Goal: Download file/media

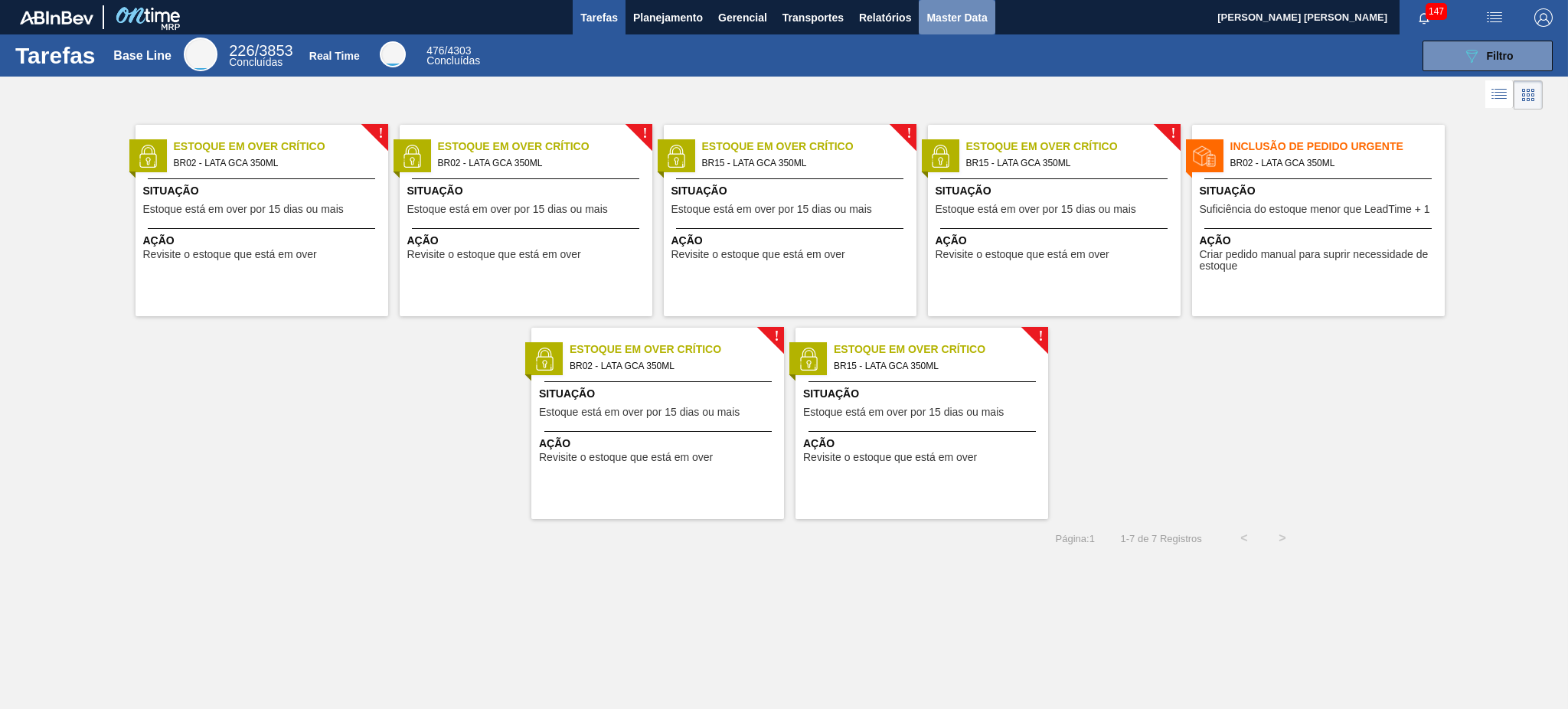
click at [952, 33] on button "Master Data" at bounding box center [956, 17] width 75 height 34
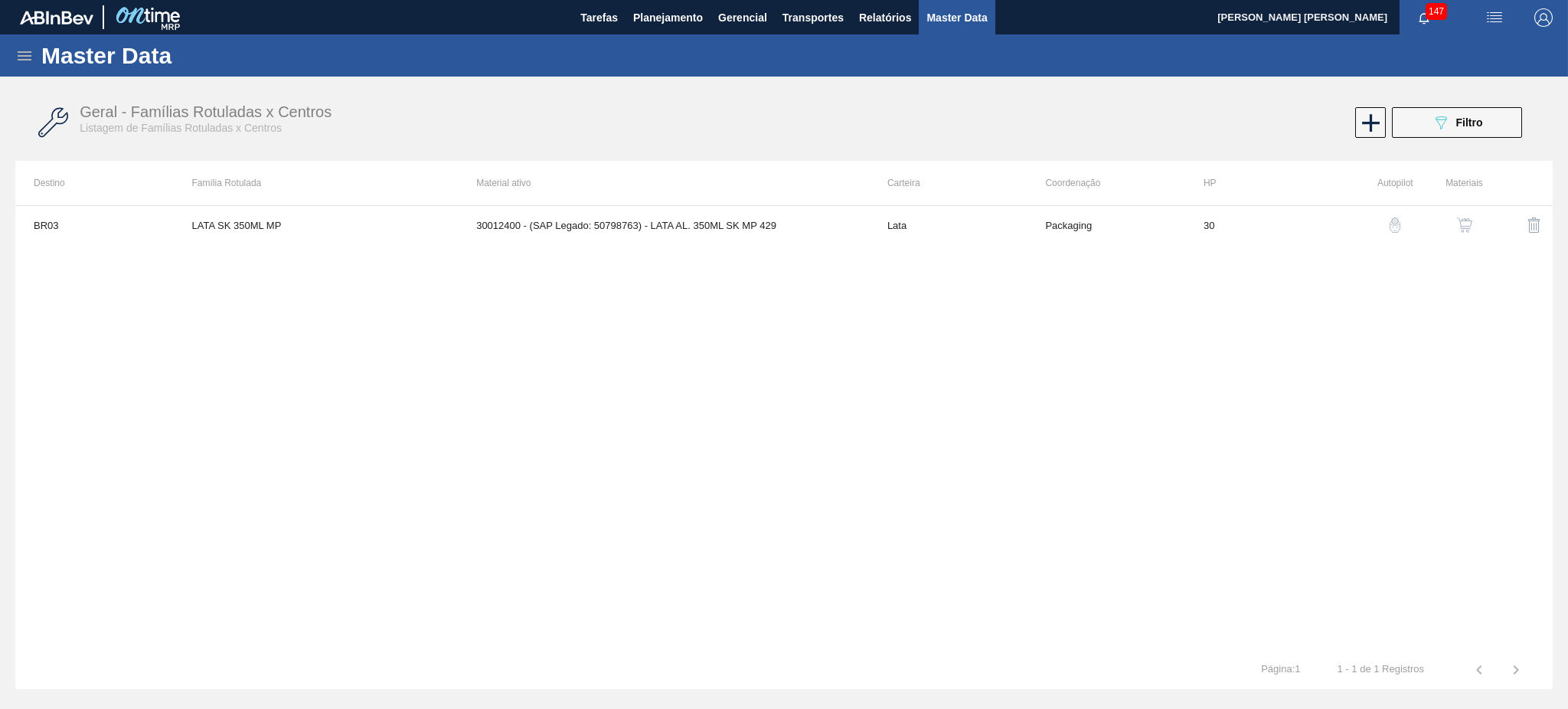
click at [29, 58] on icon at bounding box center [25, 56] width 14 height 9
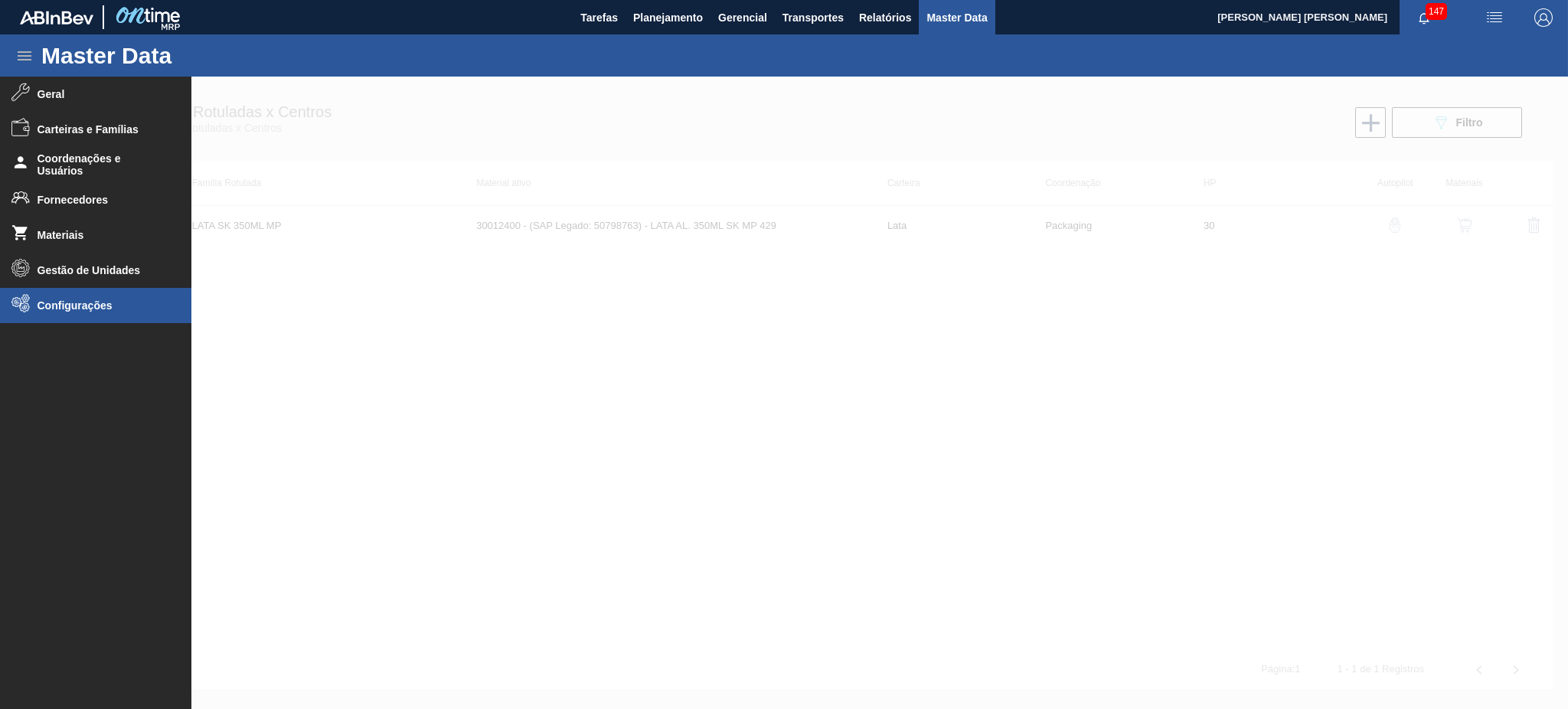
click at [91, 302] on span "Configurações" at bounding box center [100, 305] width 126 height 12
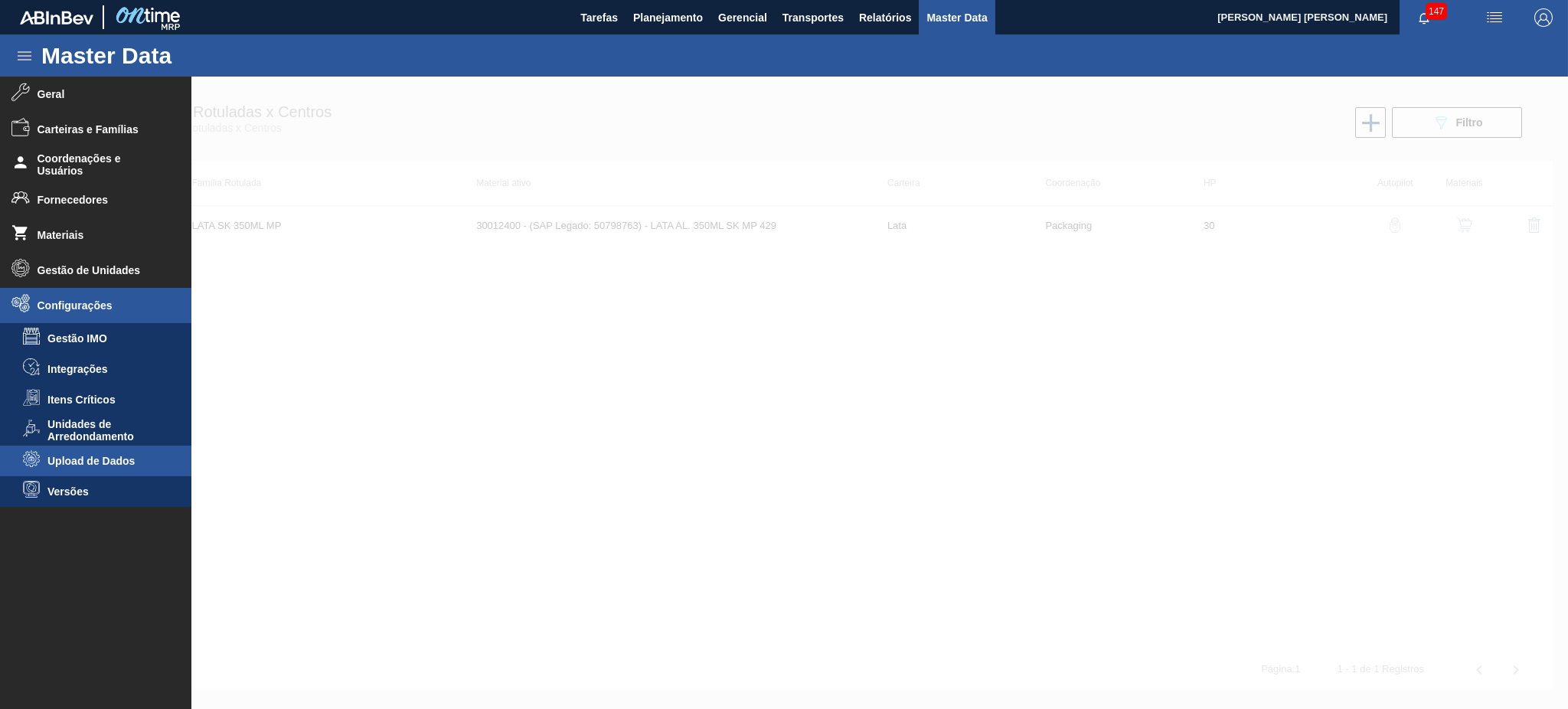
click at [108, 474] on li "Upload de Dados" at bounding box center [95, 461] width 191 height 31
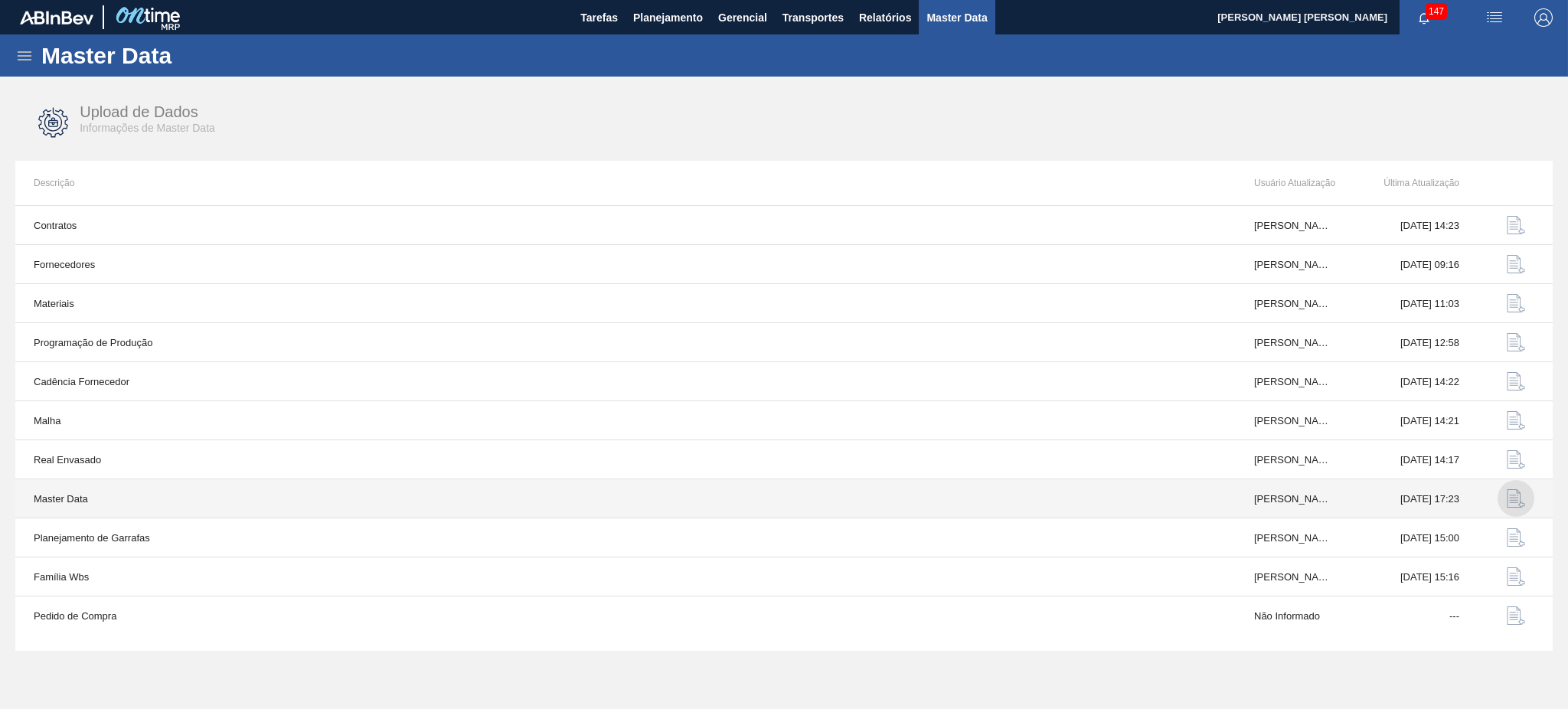
click at [1521, 496] on img "button" at bounding box center [1516, 497] width 18 height 18
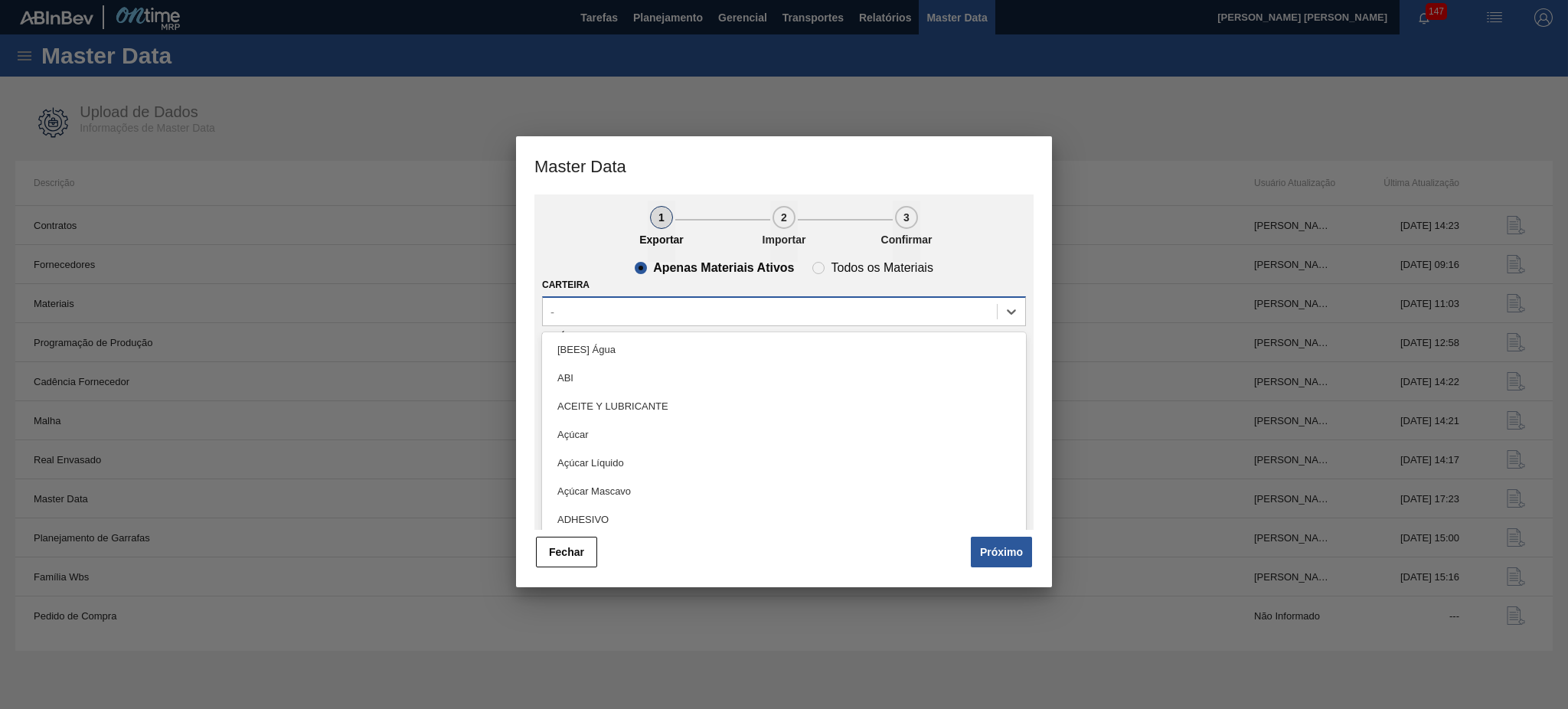
click at [784, 315] on div "-" at bounding box center [769, 311] width 454 height 22
type input "lú"
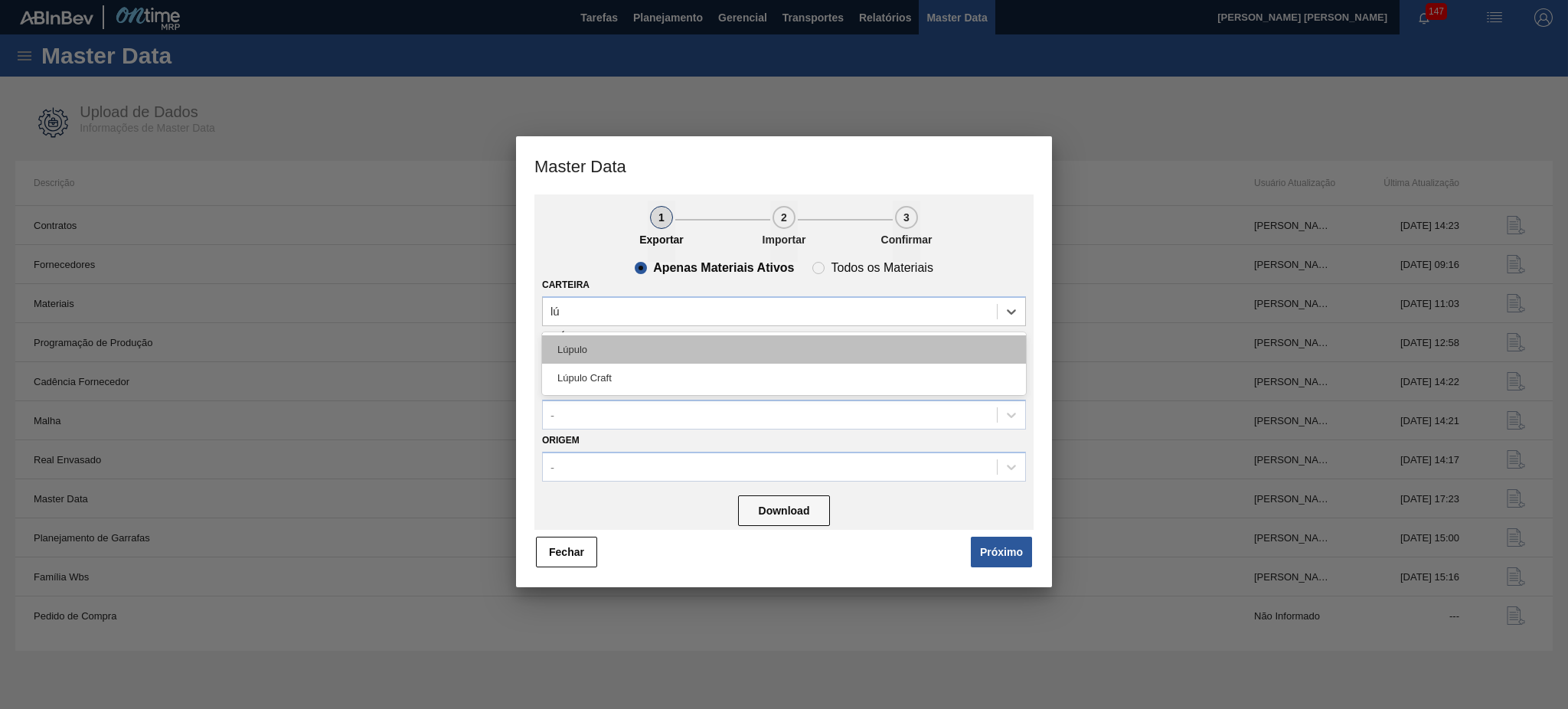
click at [620, 346] on div "Lúpulo" at bounding box center [784, 349] width 484 height 28
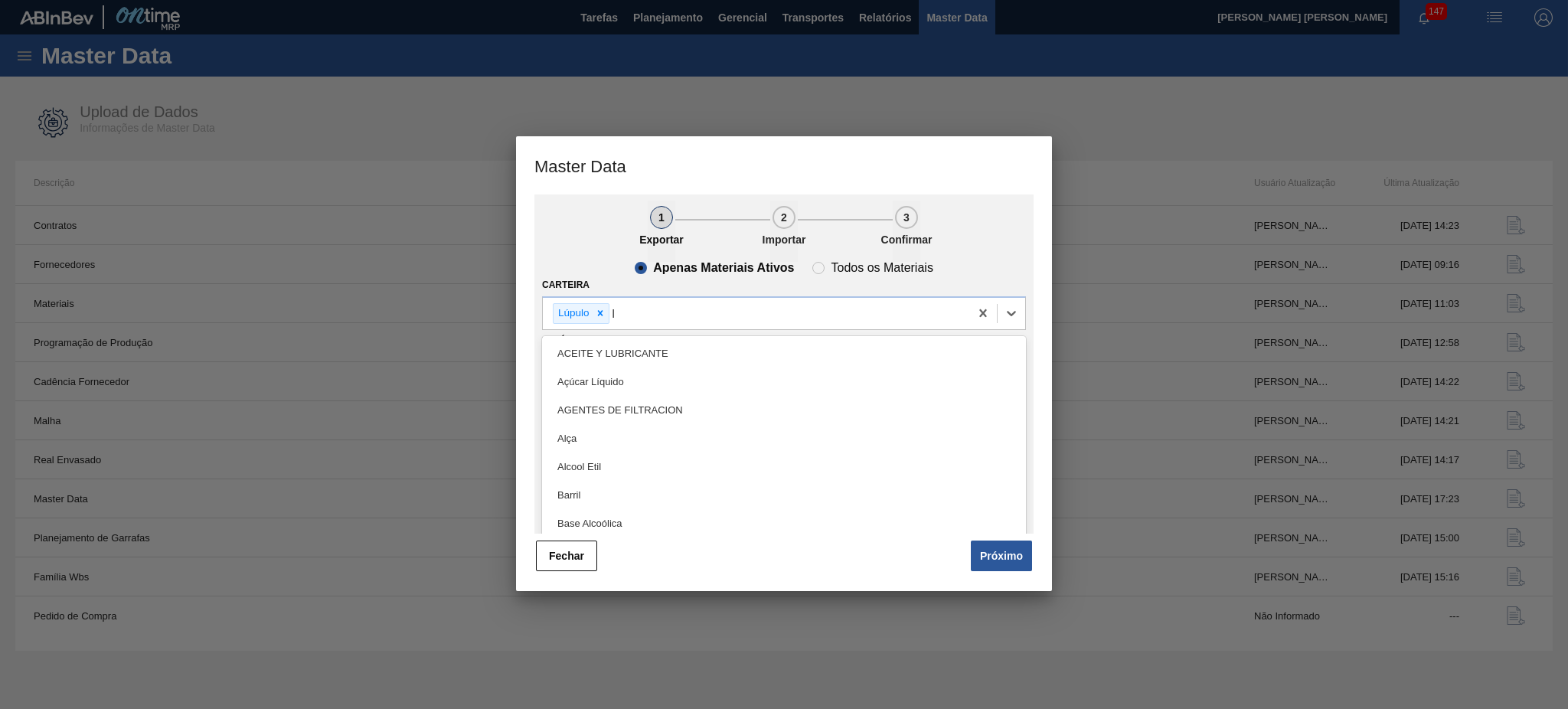
type input "lú"
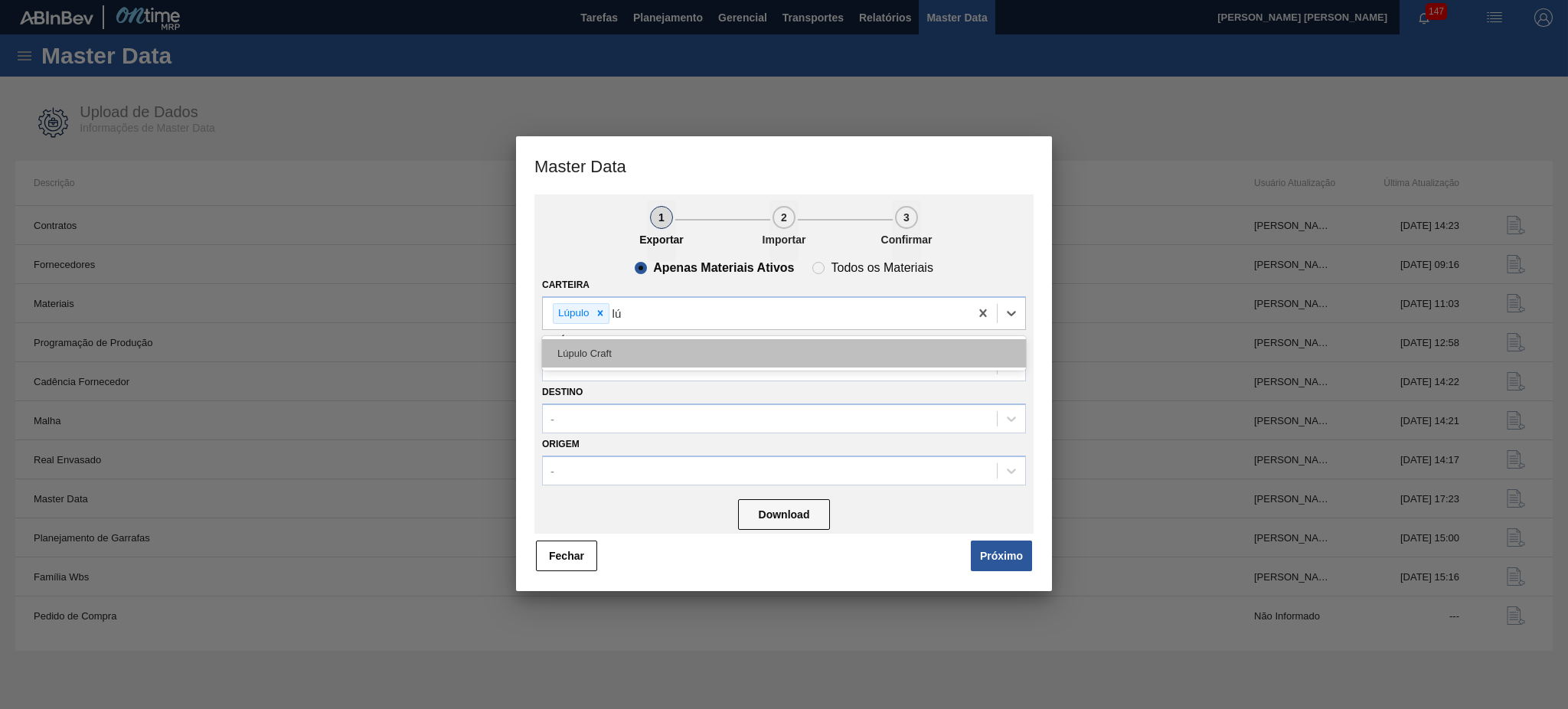
click at [606, 348] on div "Lúpulo Craft" at bounding box center [784, 352] width 484 height 28
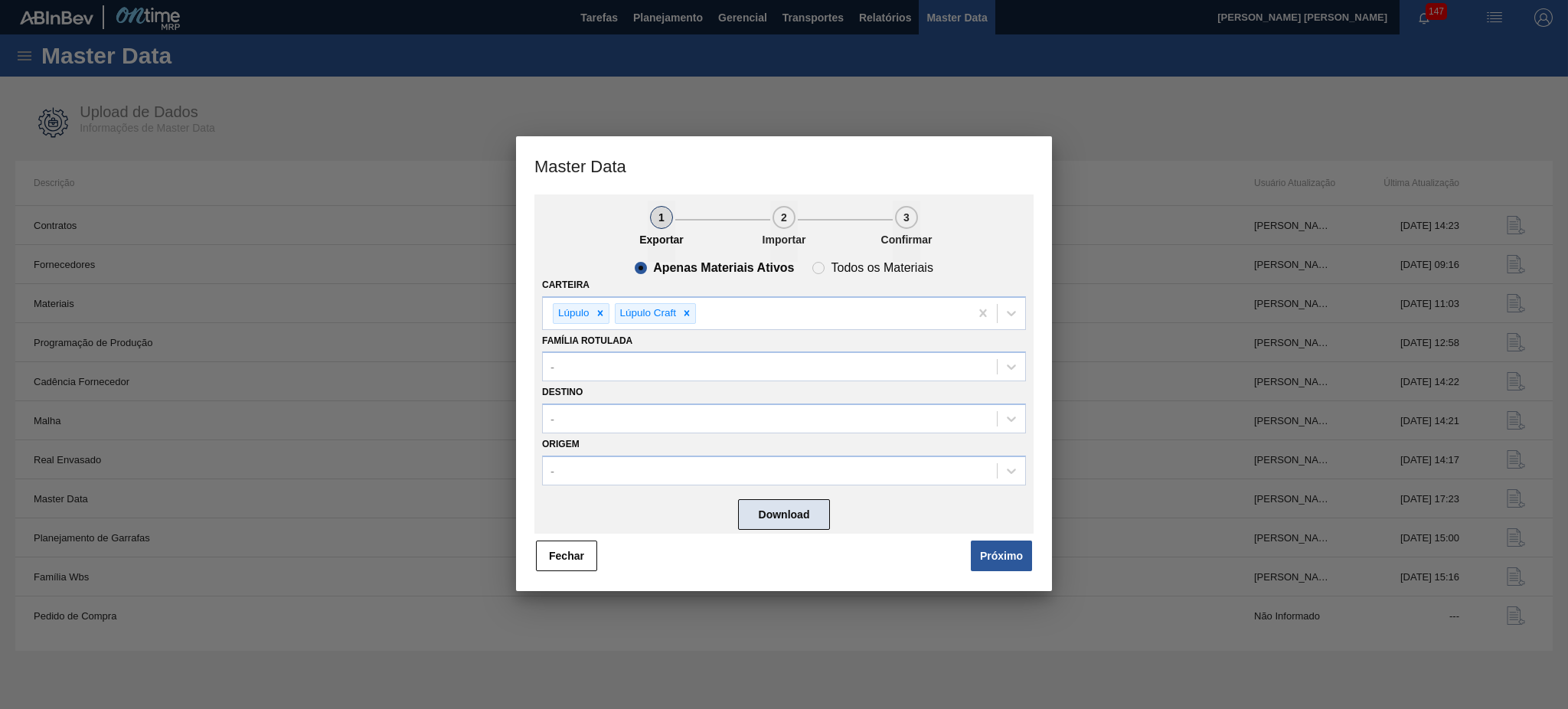
click at [789, 508] on button "Download" at bounding box center [784, 514] width 92 height 31
click at [565, 560] on button "Fechar" at bounding box center [566, 556] width 61 height 31
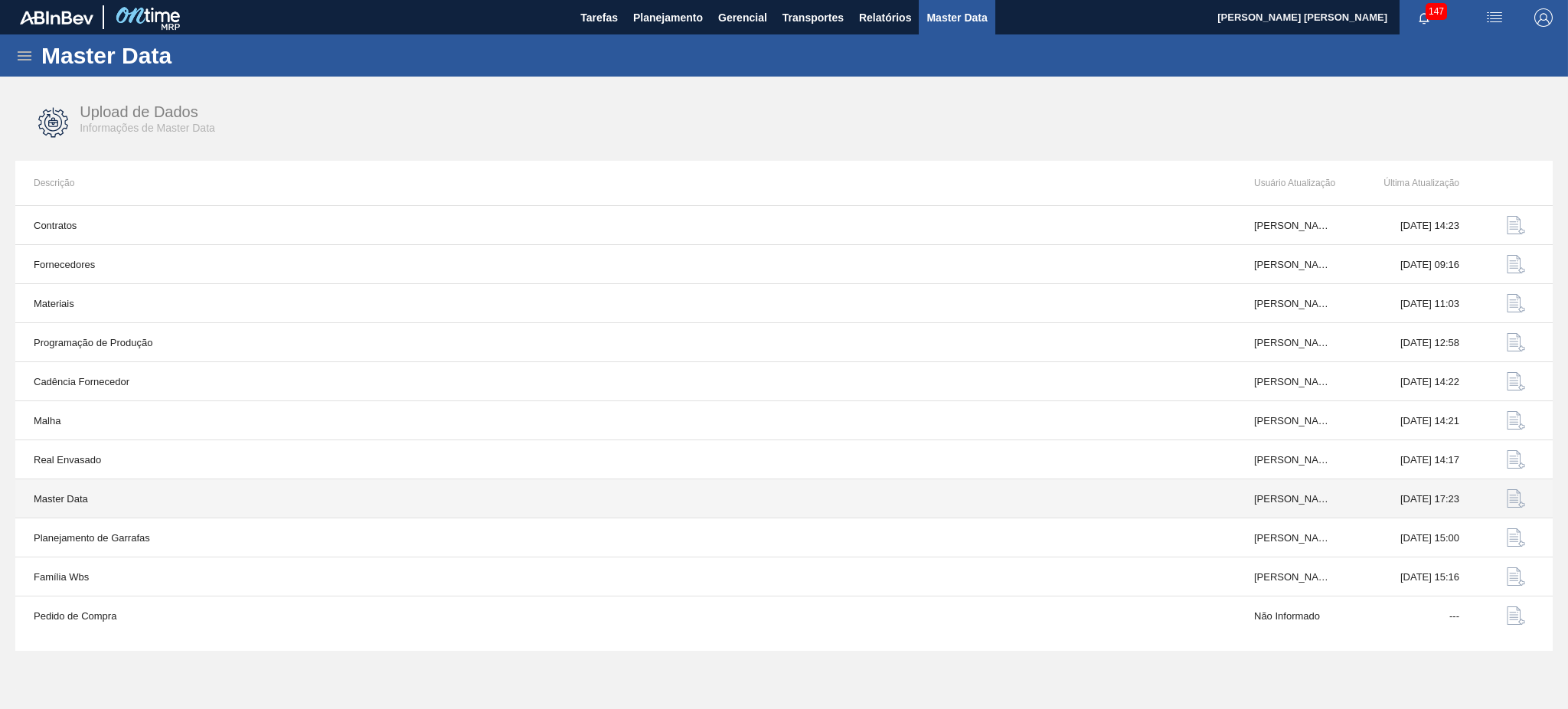
click at [1515, 503] on img "button" at bounding box center [1516, 497] width 18 height 18
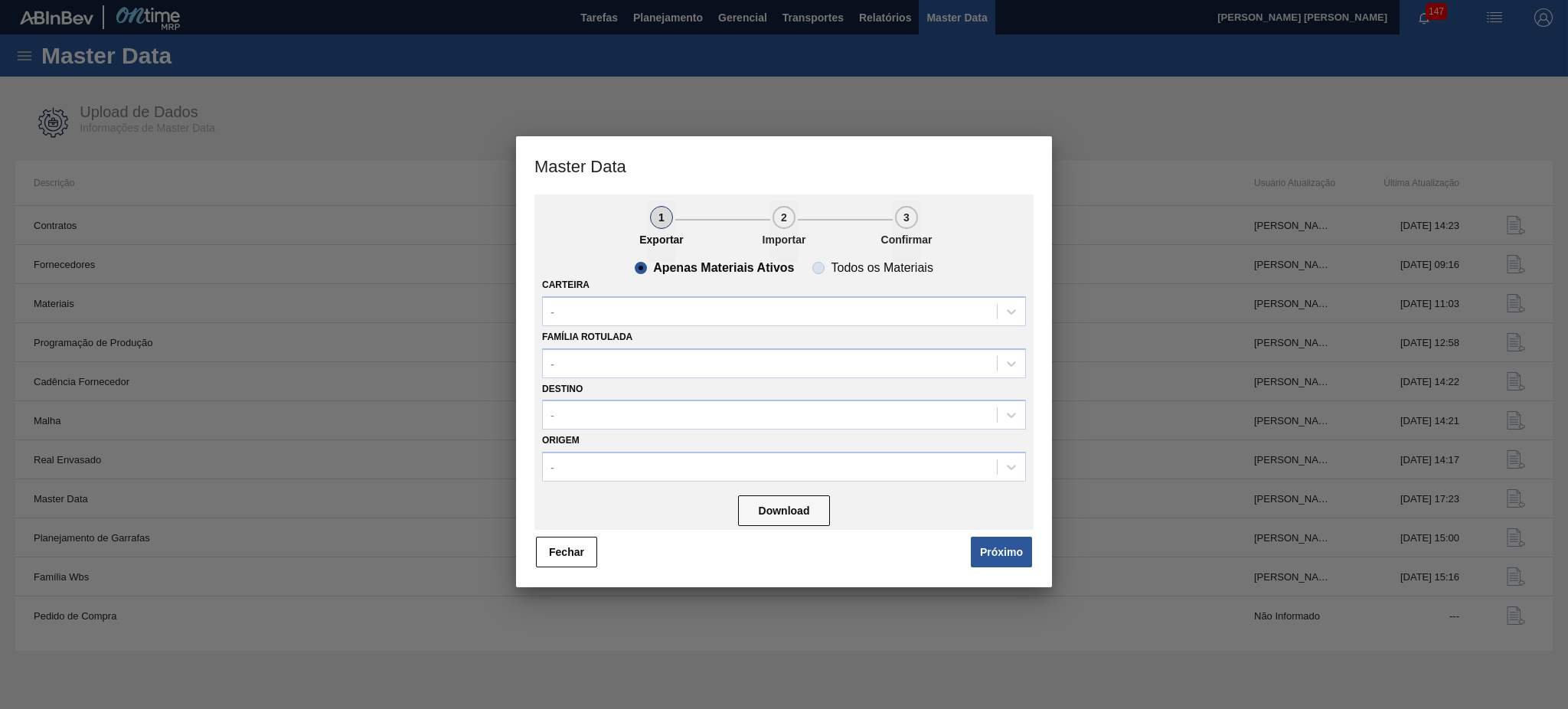
click at [0, 0] on slot "Todos os Materiais" at bounding box center [0, 0] width 0 height 0
click at [831, 267] on input "Todos os Materiais" at bounding box center [818, 267] width 25 height 25
radio input "true"
radio input "false"
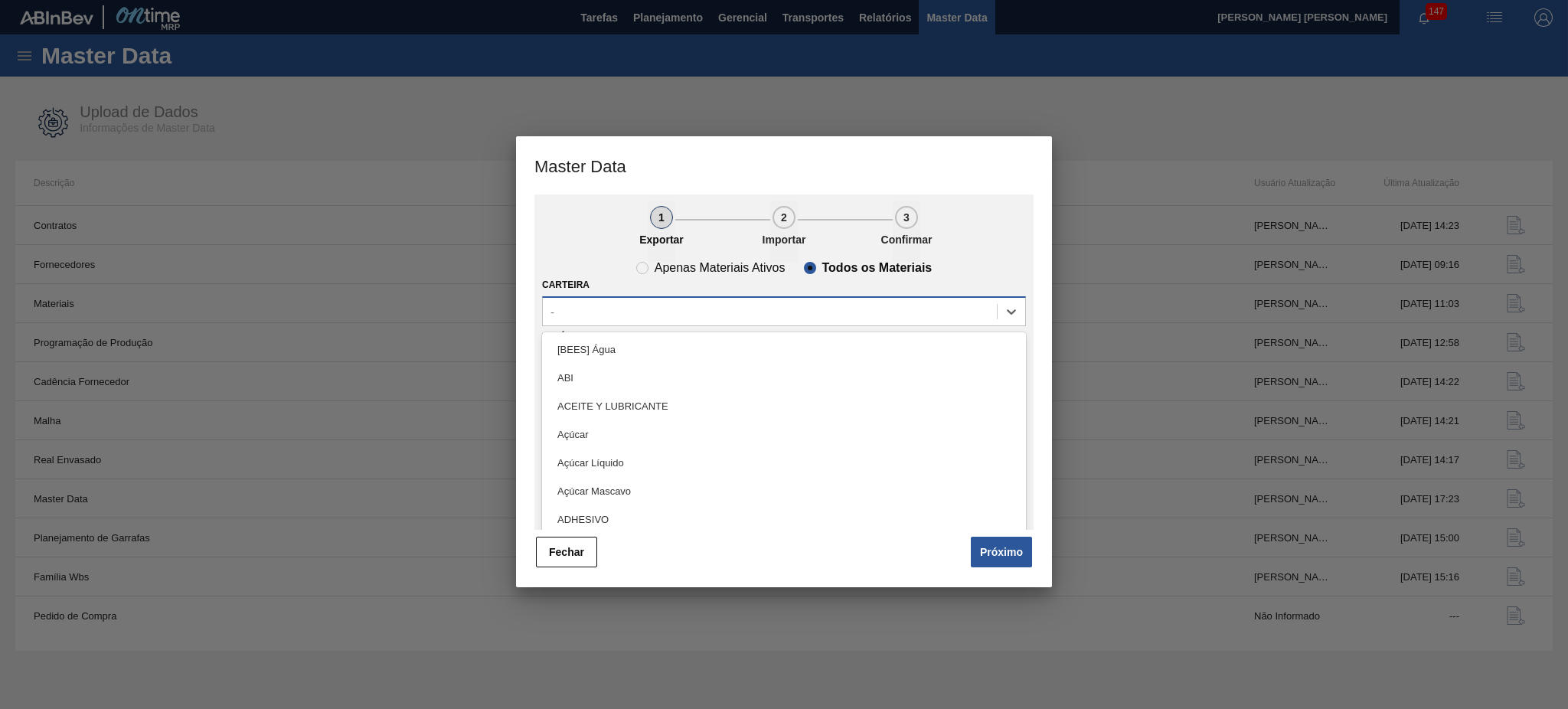
click at [720, 296] on div "-" at bounding box center [784, 310] width 484 height 30
type input "lú"
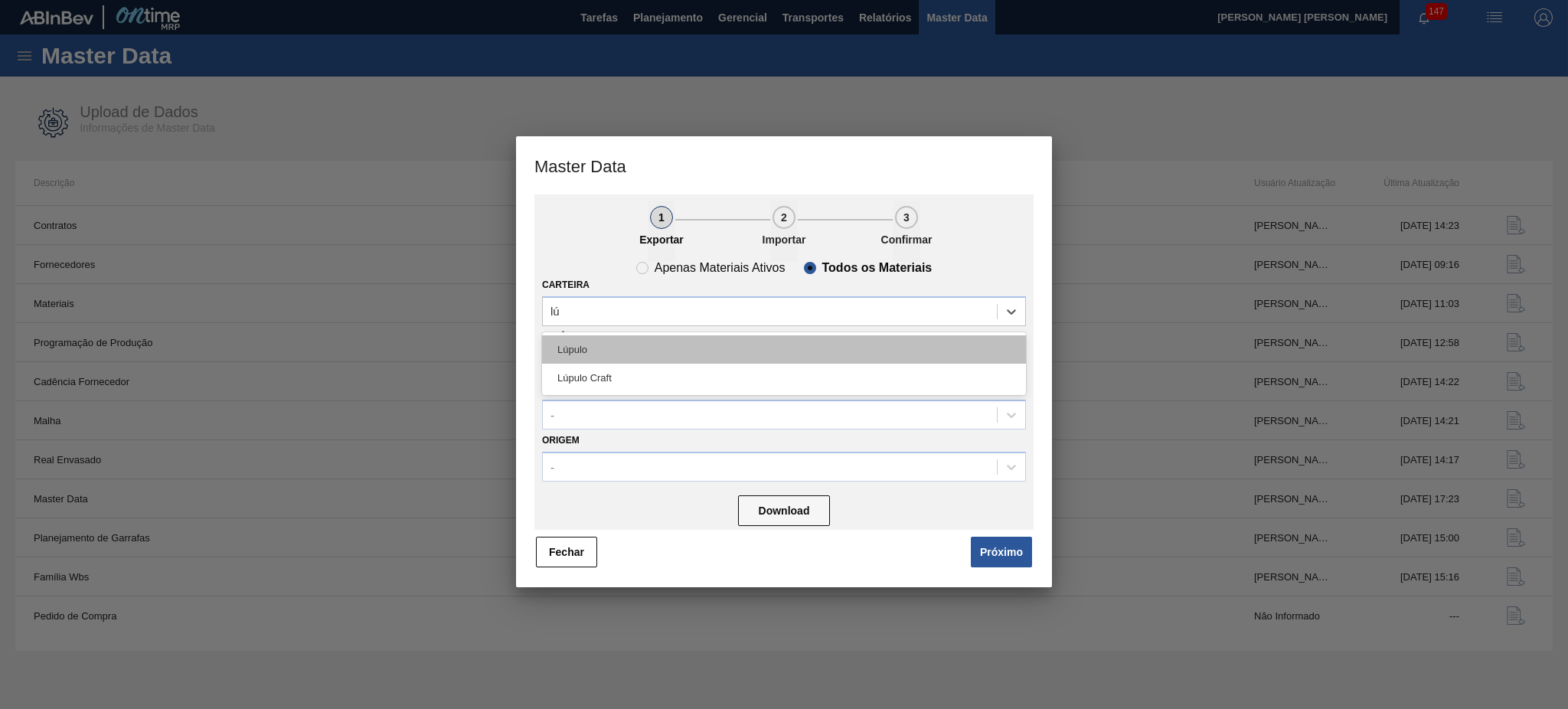
click at [577, 350] on div "Lúpulo" at bounding box center [784, 349] width 484 height 28
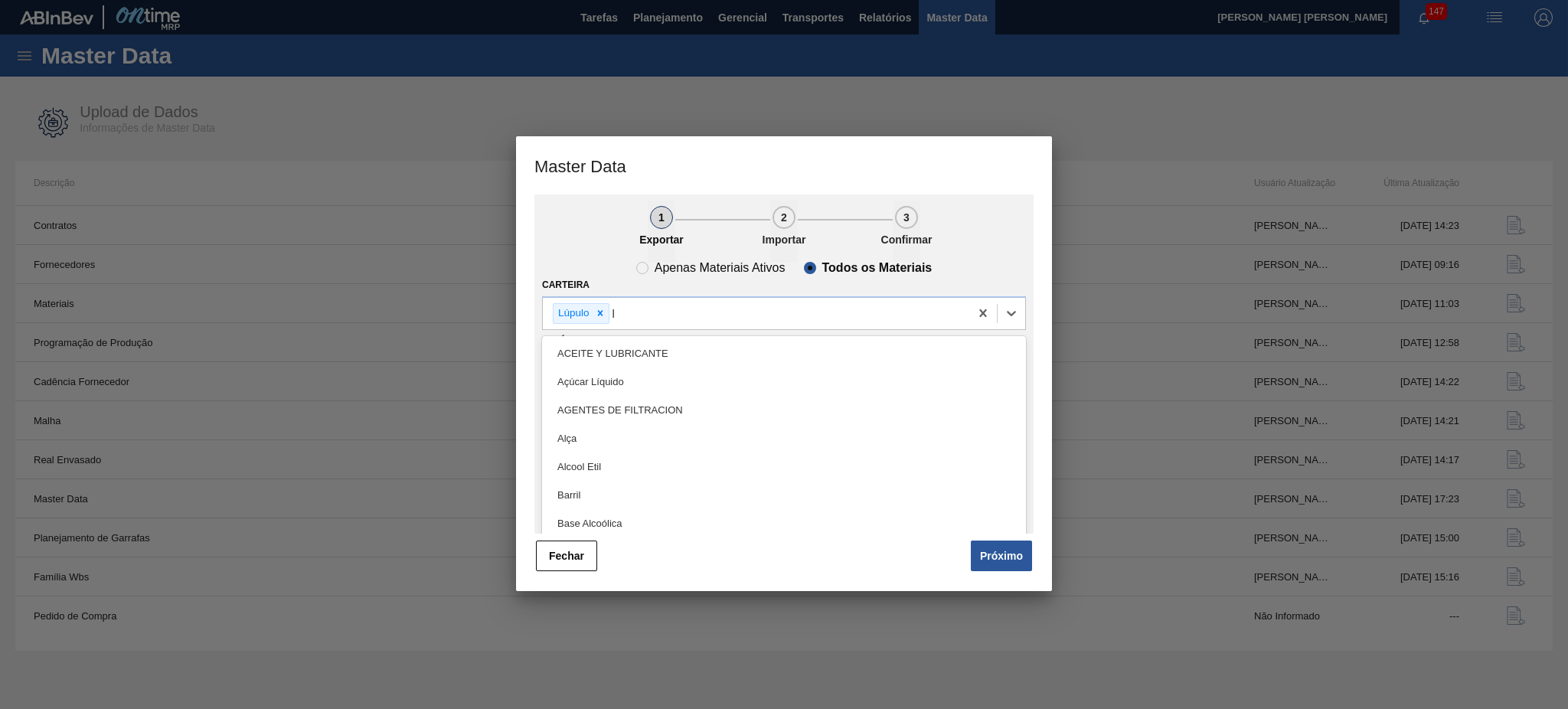
type input "lú"
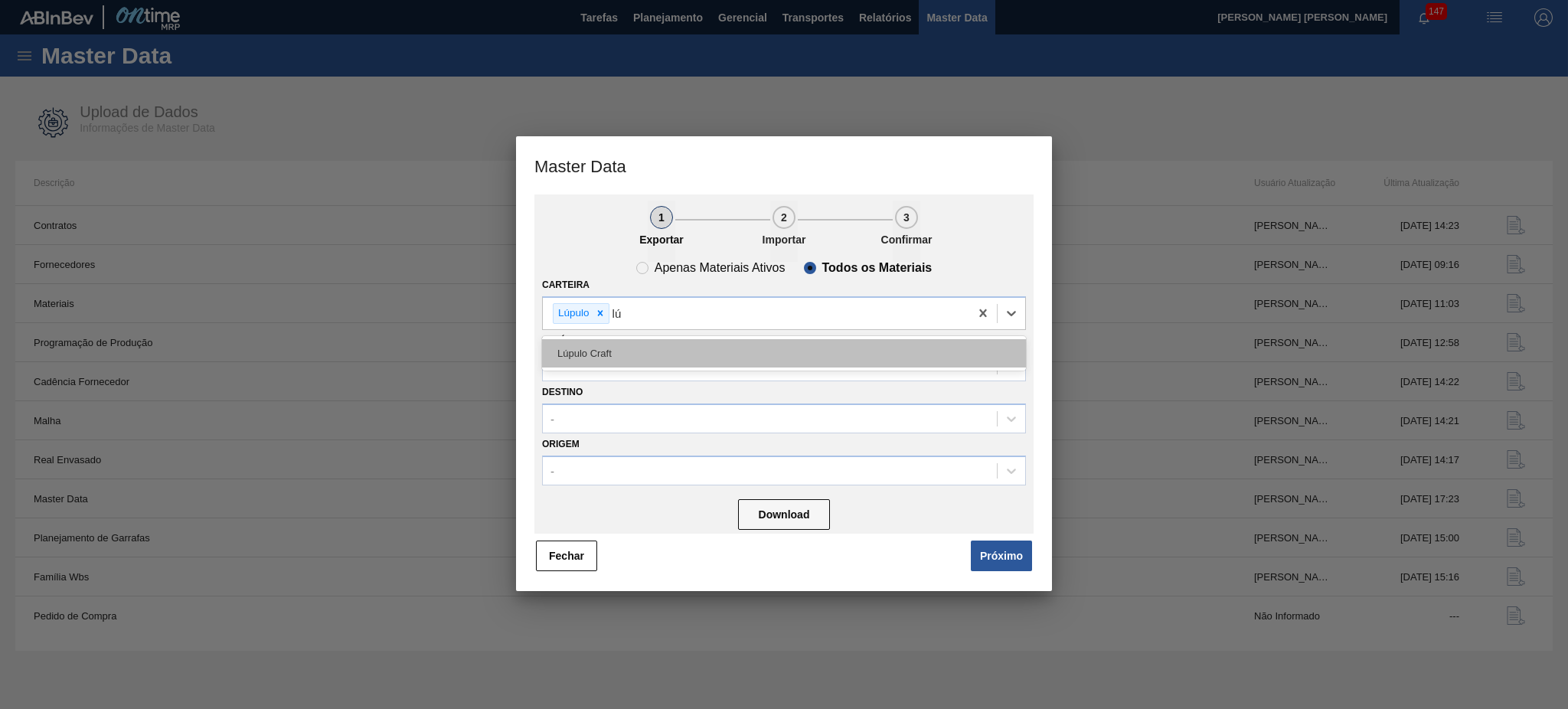
click at [577, 350] on div "Lúpulo Craft" at bounding box center [784, 352] width 484 height 28
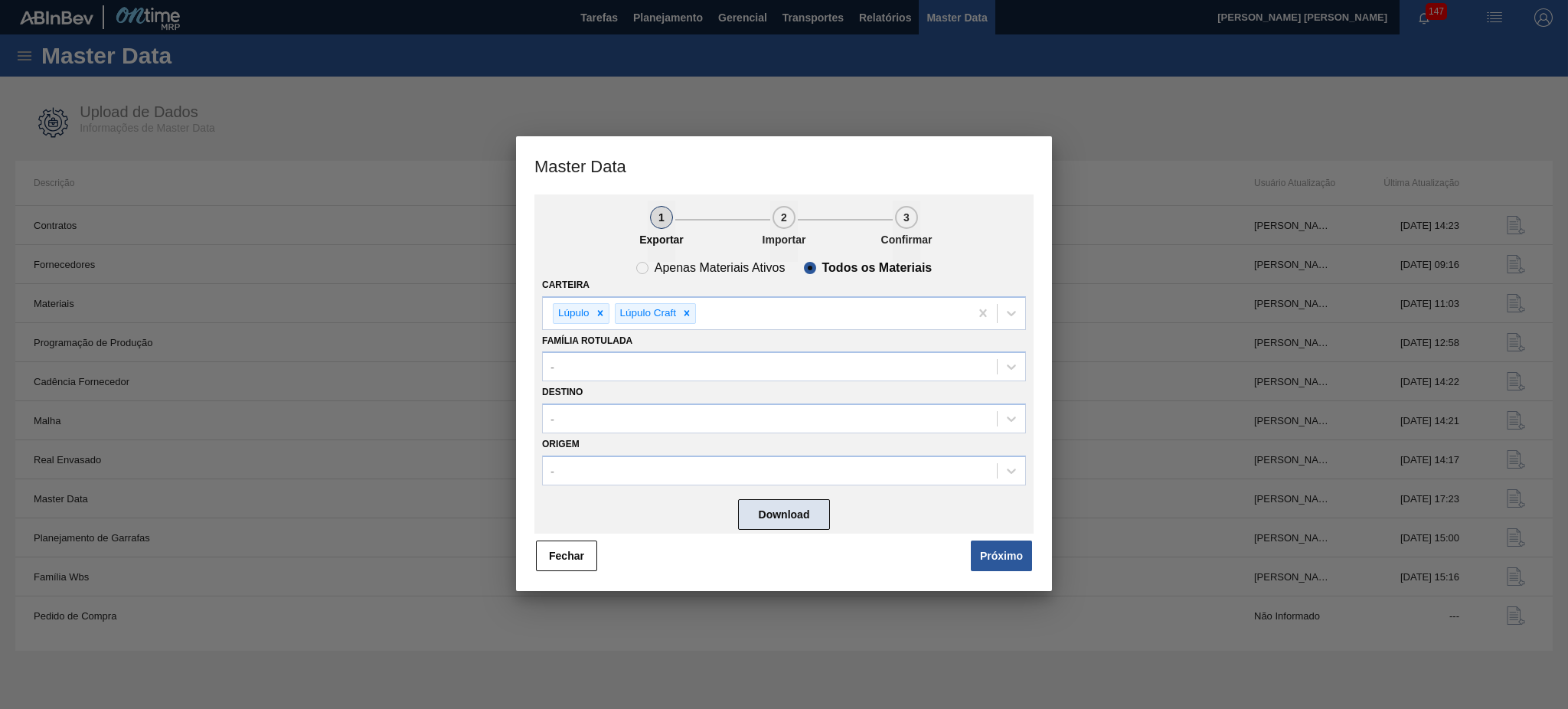
click at [788, 520] on button "Download" at bounding box center [784, 514] width 92 height 31
click at [567, 540] on button "Fechar" at bounding box center [566, 556] width 61 height 31
